Goal: Navigation & Orientation: Find specific page/section

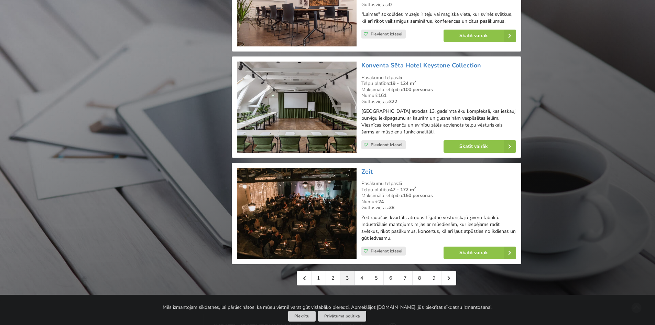
scroll to position [1443, 0]
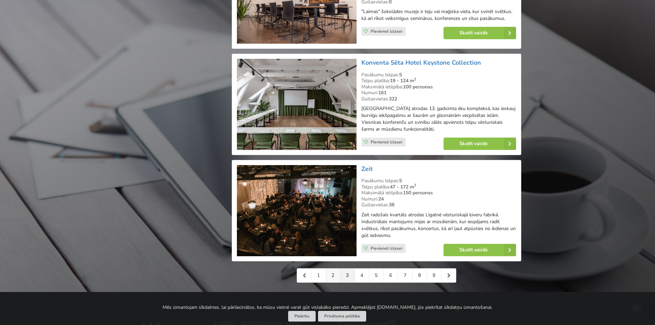
click at [337, 269] on link "2" at bounding box center [333, 275] width 14 height 14
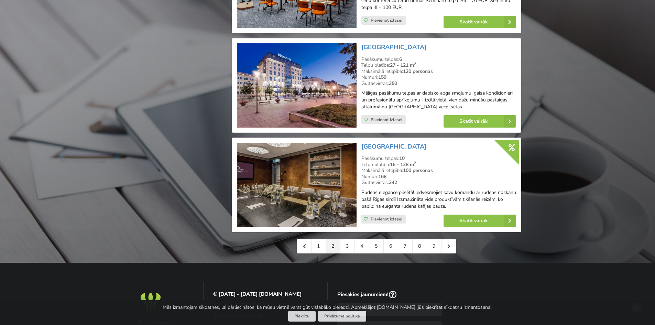
scroll to position [1558, 0]
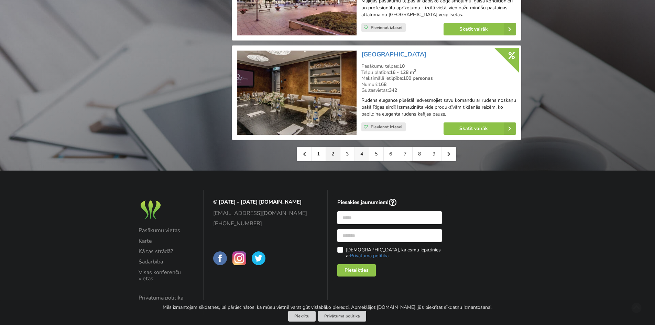
click at [359, 148] on link "4" at bounding box center [362, 154] width 14 height 14
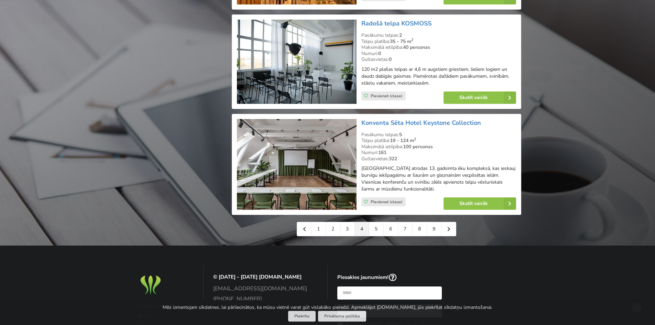
scroll to position [1603, 0]
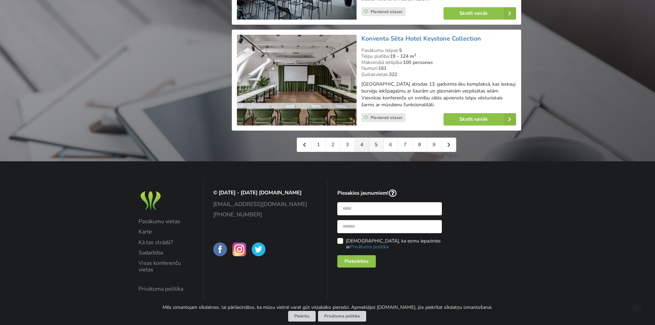
click at [371, 148] on link "5" at bounding box center [376, 145] width 14 height 14
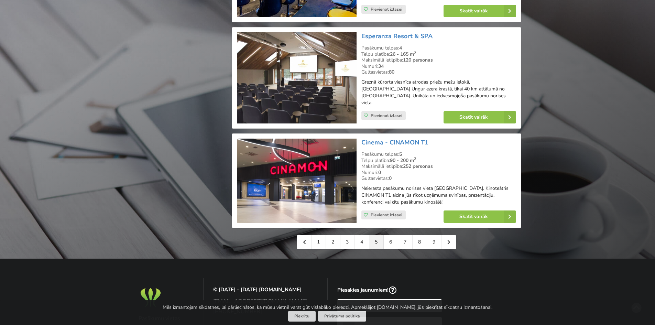
scroll to position [1478, 0]
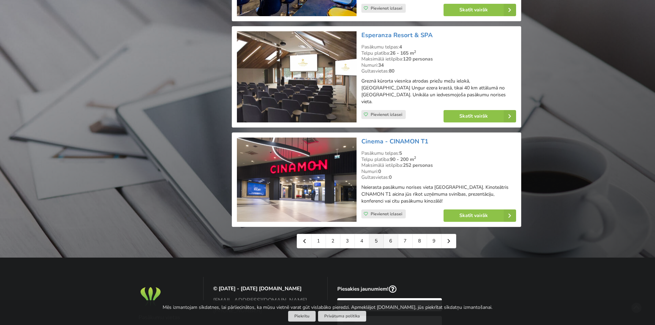
click at [391, 234] on link "6" at bounding box center [391, 241] width 14 height 14
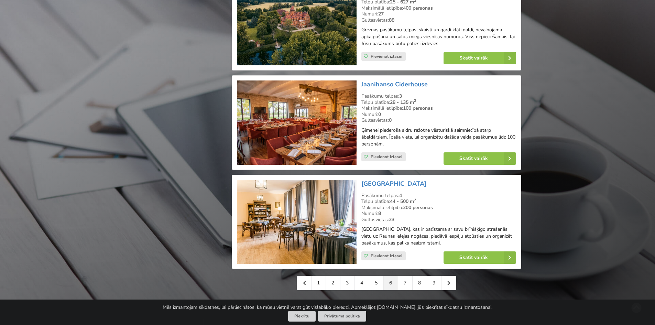
scroll to position [1478, 0]
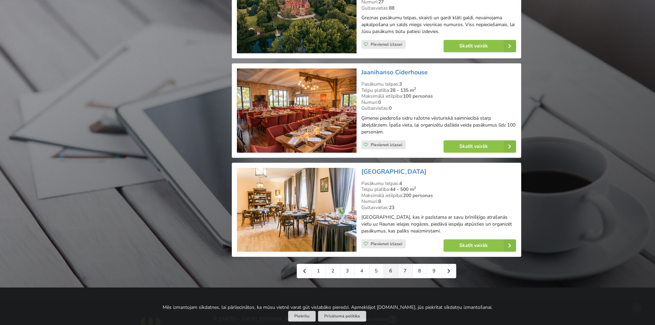
click at [406, 264] on link "7" at bounding box center [405, 271] width 14 height 14
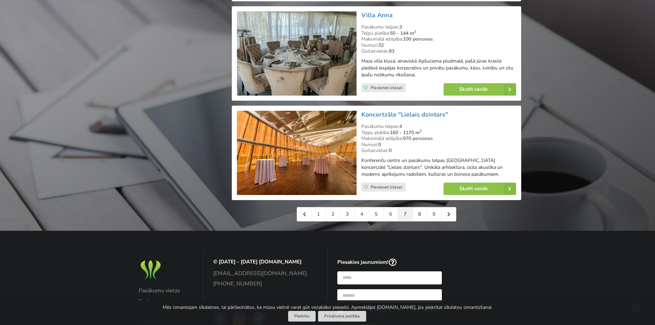
scroll to position [1512, 0]
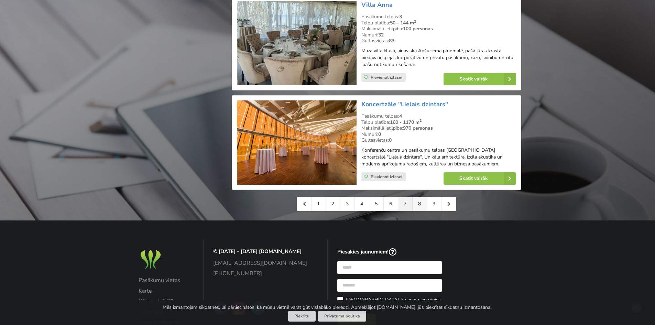
click at [423, 204] on link "8" at bounding box center [419, 204] width 14 height 14
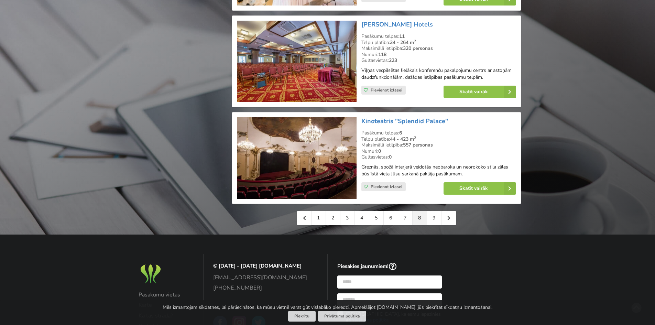
scroll to position [1512, 0]
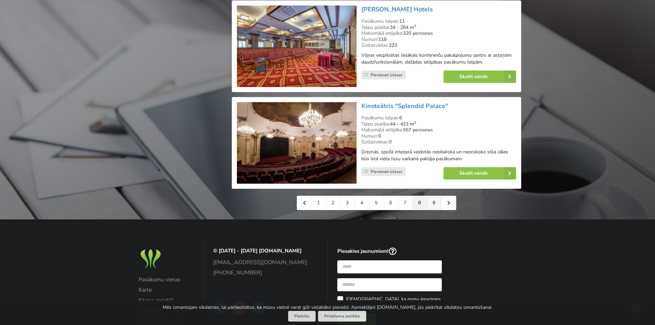
click at [438, 196] on link "9" at bounding box center [434, 203] width 14 height 14
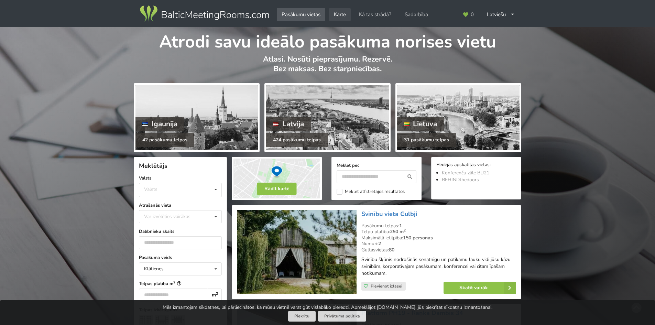
click at [345, 15] on link "Karte" at bounding box center [340, 14] width 22 height 13
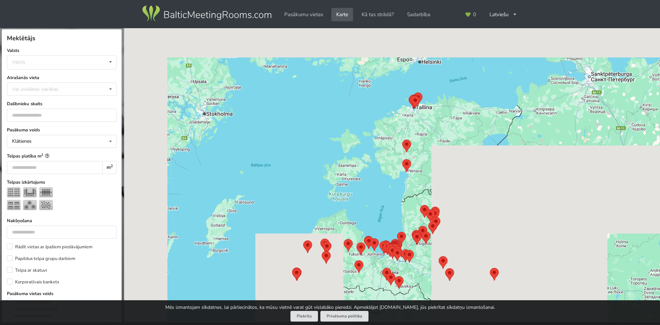
drag, startPoint x: 379, startPoint y: 207, endPoint x: 357, endPoint y: 133, distance: 77.0
click at [359, 137] on div at bounding box center [392, 175] width 536 height 294
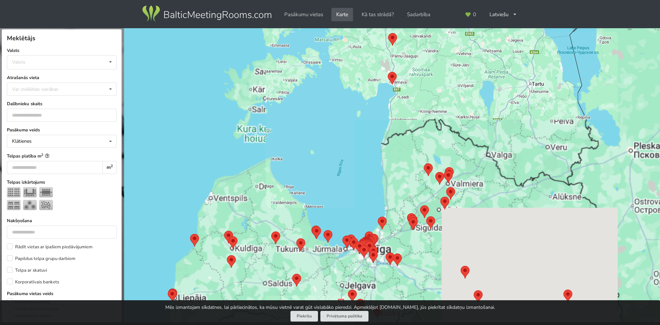
drag, startPoint x: 355, startPoint y: 190, endPoint x: 351, endPoint y: 121, distance: 69.6
click at [350, 122] on div at bounding box center [392, 175] width 536 height 294
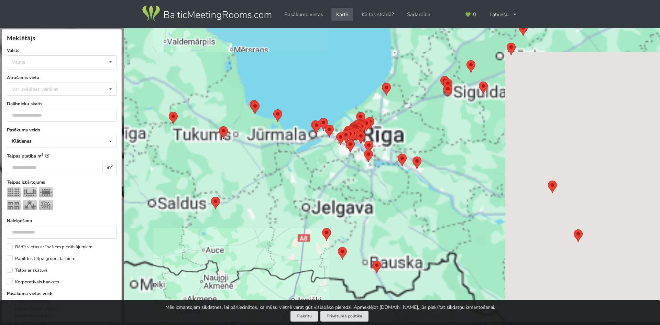
drag, startPoint x: 363, startPoint y: 189, endPoint x: 346, endPoint y: 113, distance: 78.4
click at [346, 114] on div at bounding box center [392, 175] width 536 height 294
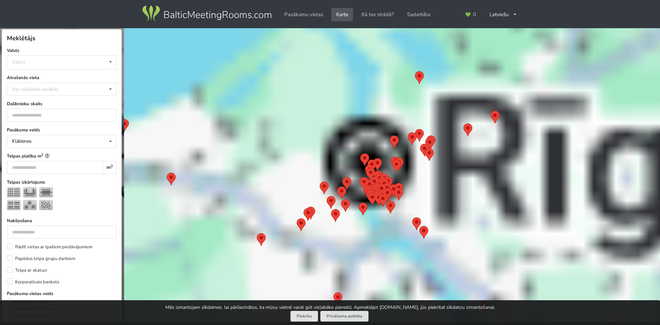
drag, startPoint x: 362, startPoint y: 187, endPoint x: 328, endPoint y: 98, distance: 95.2
click at [328, 98] on div at bounding box center [392, 175] width 536 height 294
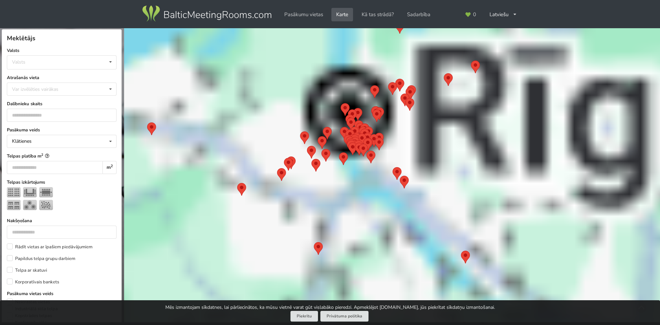
click at [318, 136] on area at bounding box center [318, 136] width 0 height 0
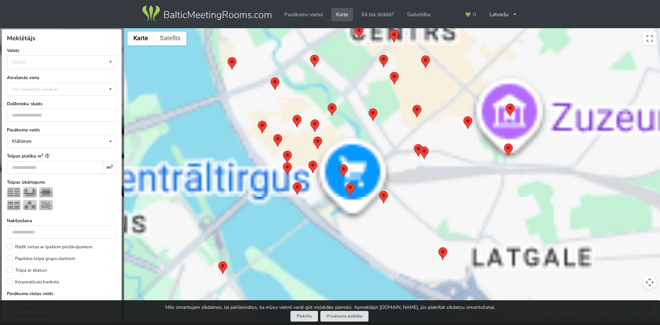
drag, startPoint x: 358, startPoint y: 149, endPoint x: 353, endPoint y: 123, distance: 26.6
click at [353, 123] on div "Platform PH19 - Raņka Dambis 34 Pasākumu telpas: 1 Telpu platība: 150 m 2 Maksi…" at bounding box center [392, 175] width 536 height 294
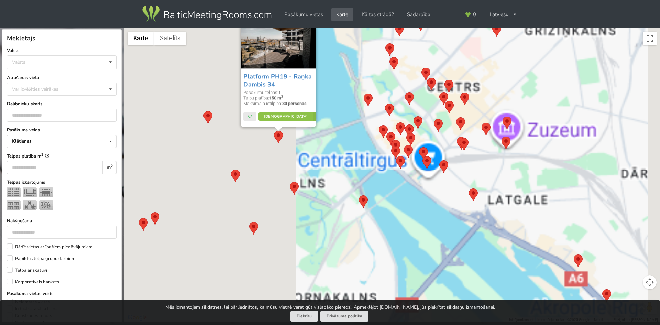
click at [501, 136] on area at bounding box center [501, 136] width 0 height 0
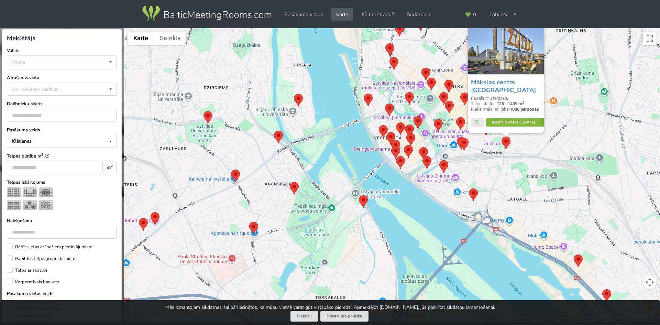
click at [511, 124] on link "Vairāk" at bounding box center [518, 123] width 65 height 8
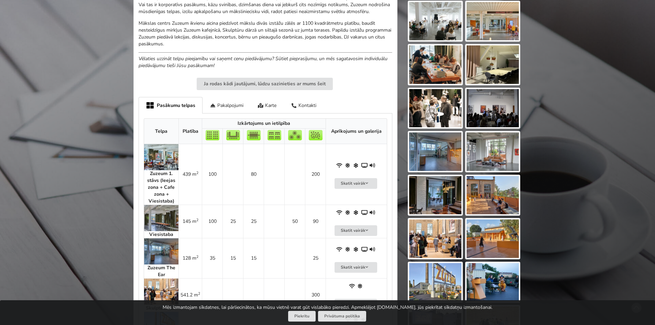
scroll to position [309, 0]
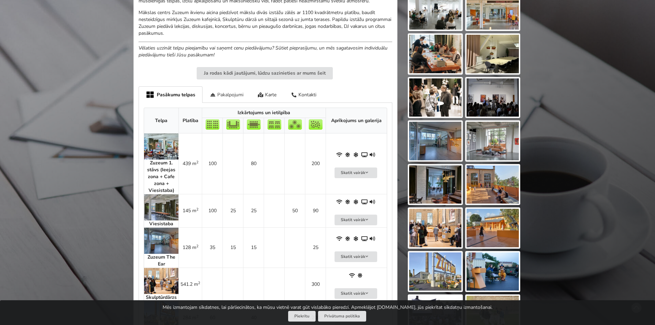
click at [220, 100] on div "Pakalpojumi" at bounding box center [226, 94] width 48 height 16
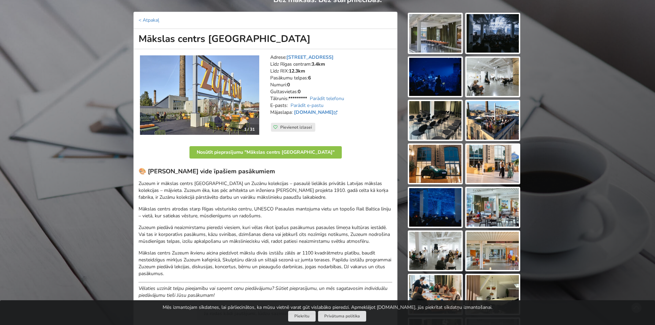
scroll to position [0, 0]
